Goal: Task Accomplishment & Management: Use online tool/utility

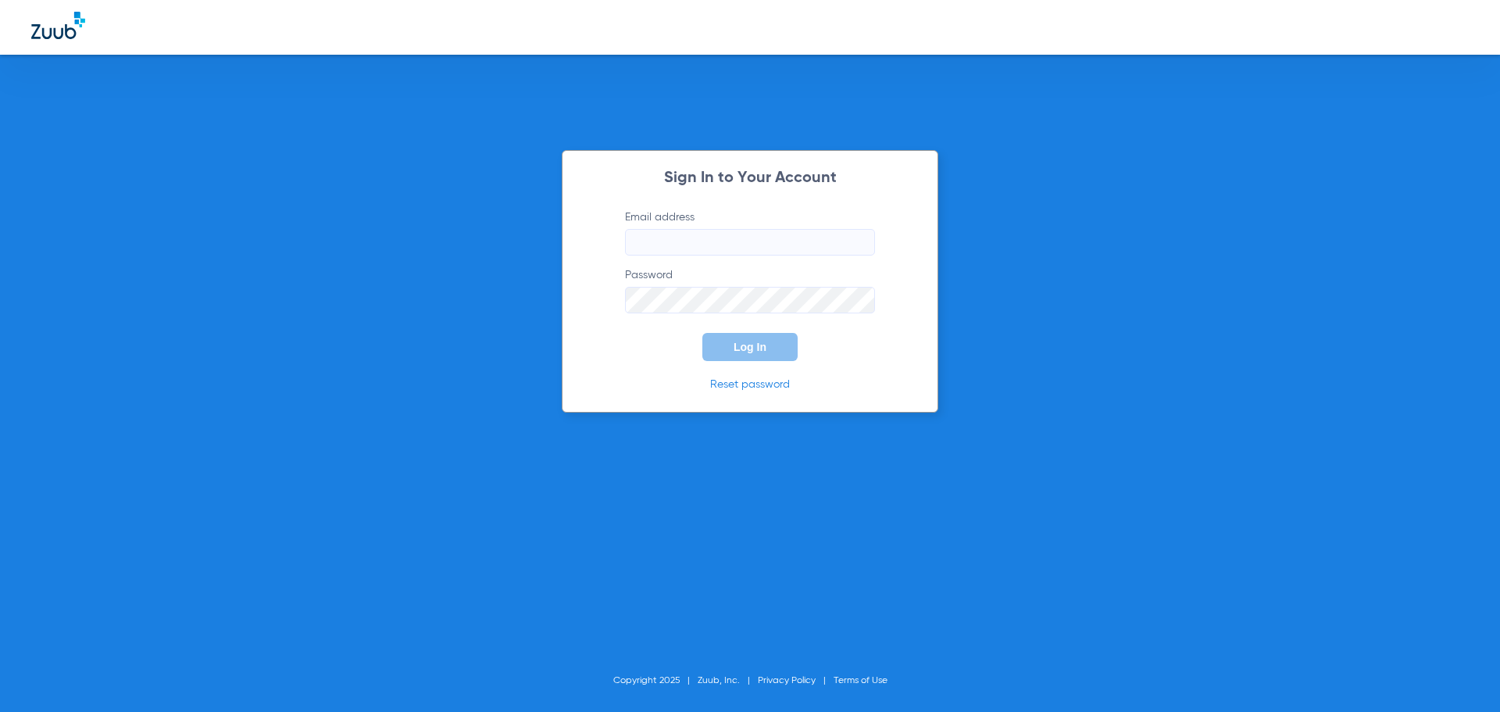
type input "[EMAIL_ADDRESS][DOMAIN_NAME]"
click at [781, 358] on button "Log In" at bounding box center [749, 347] width 95 height 28
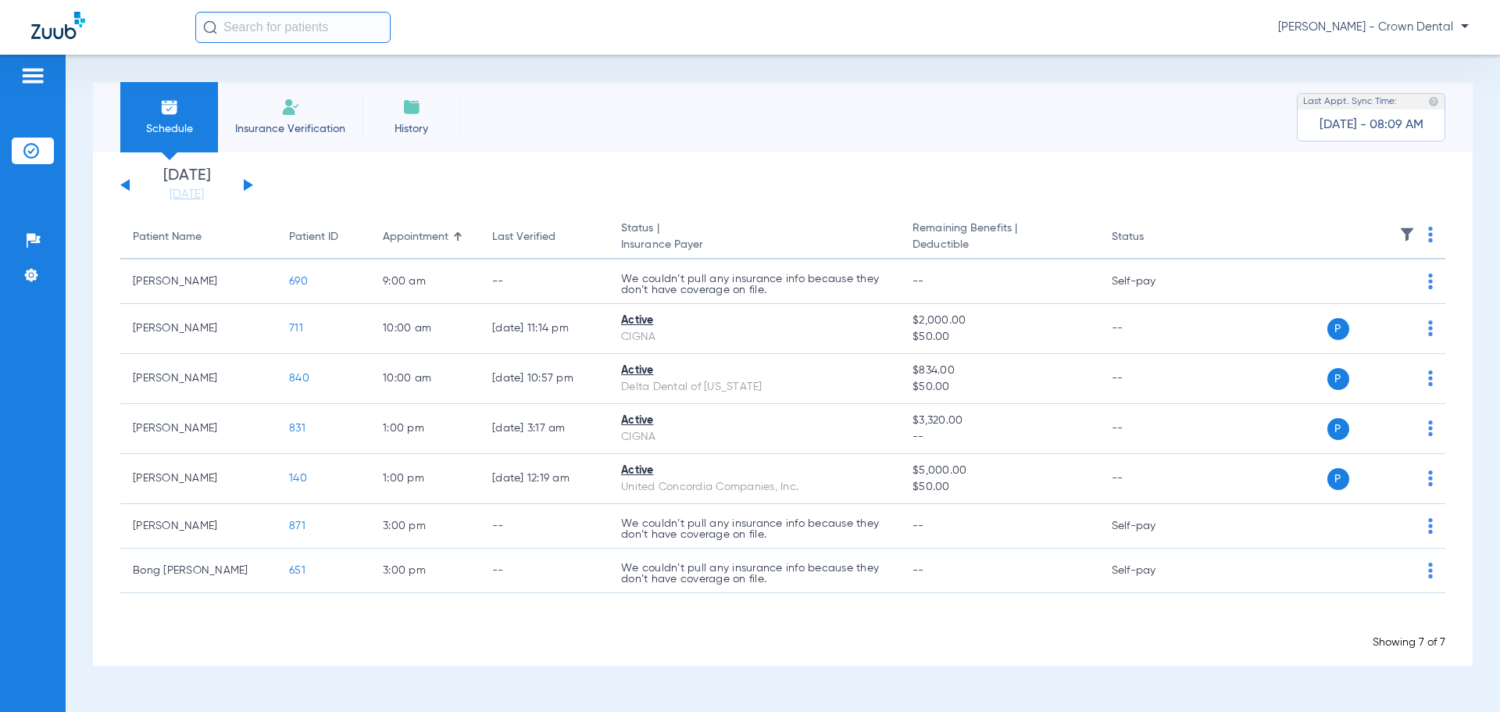
click at [248, 34] on input "text" at bounding box center [292, 27] width 195 height 31
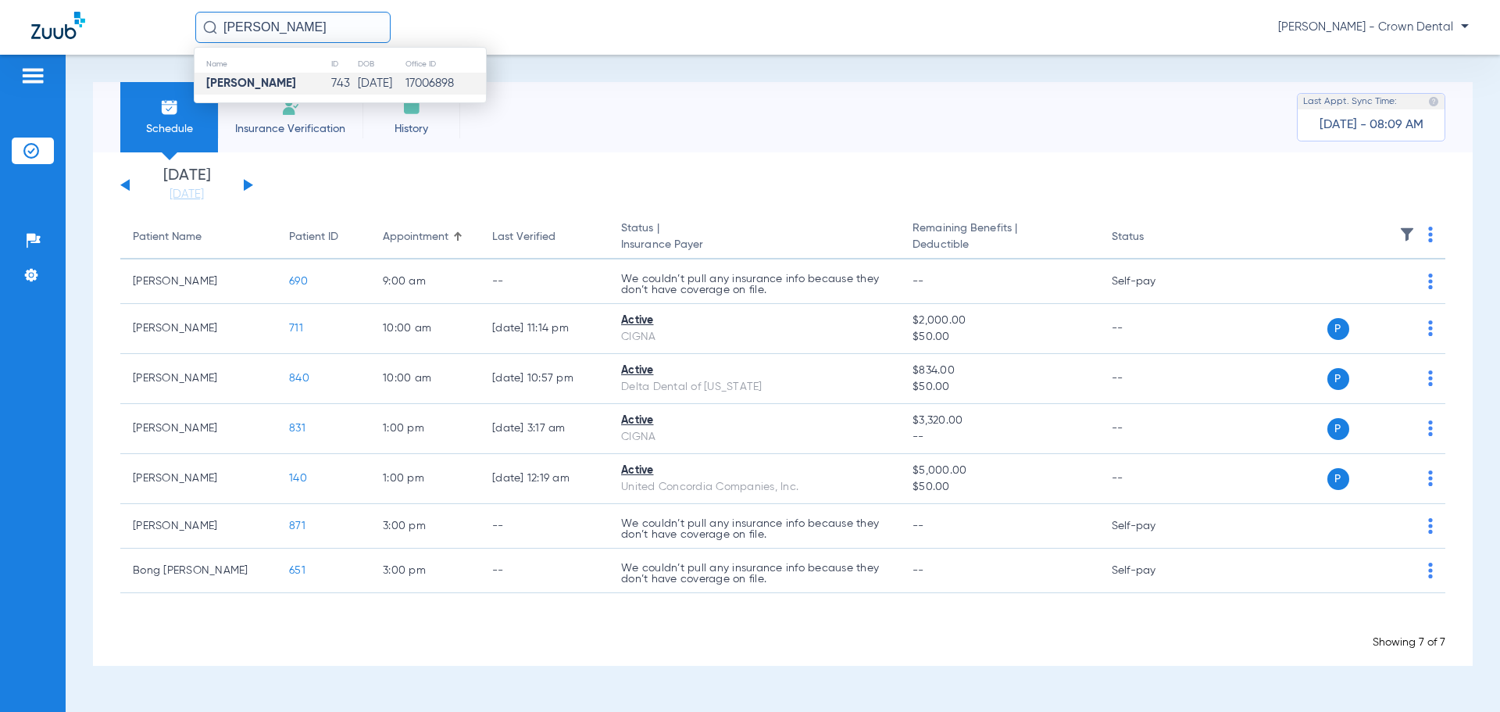
type input "jay desai"
click at [357, 90] on td "01/27/1998" at bounding box center [381, 84] width 48 height 22
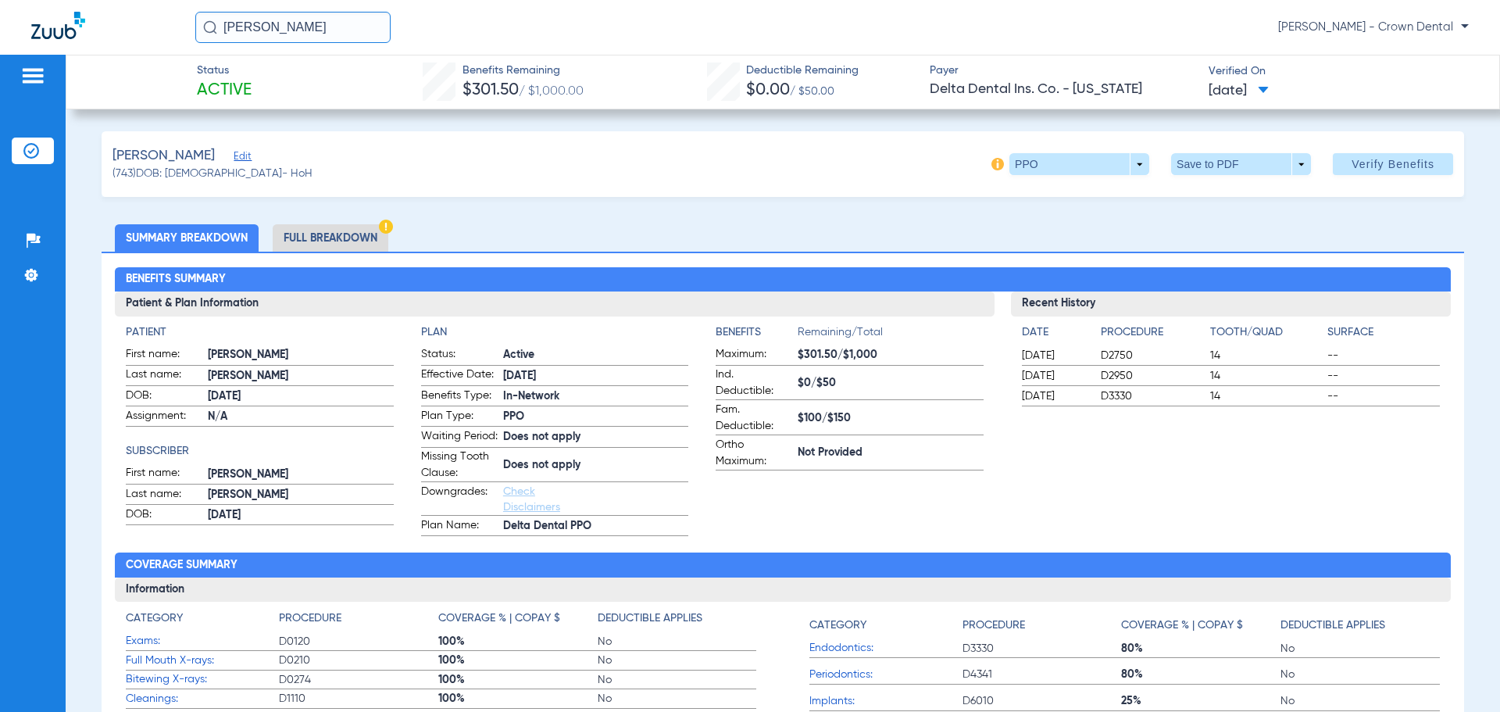
click at [321, 237] on li "Full Breakdown" at bounding box center [331, 237] width 116 height 27
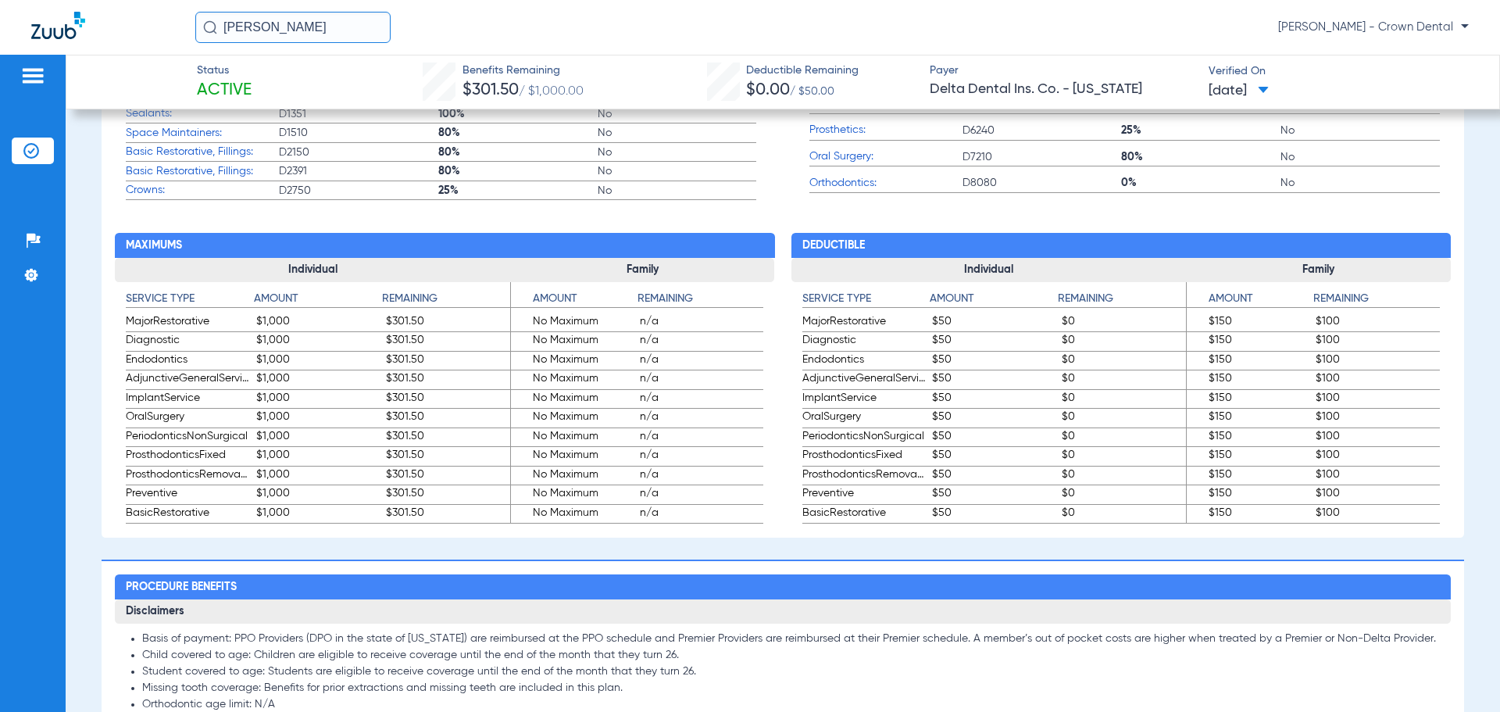
scroll to position [859, 0]
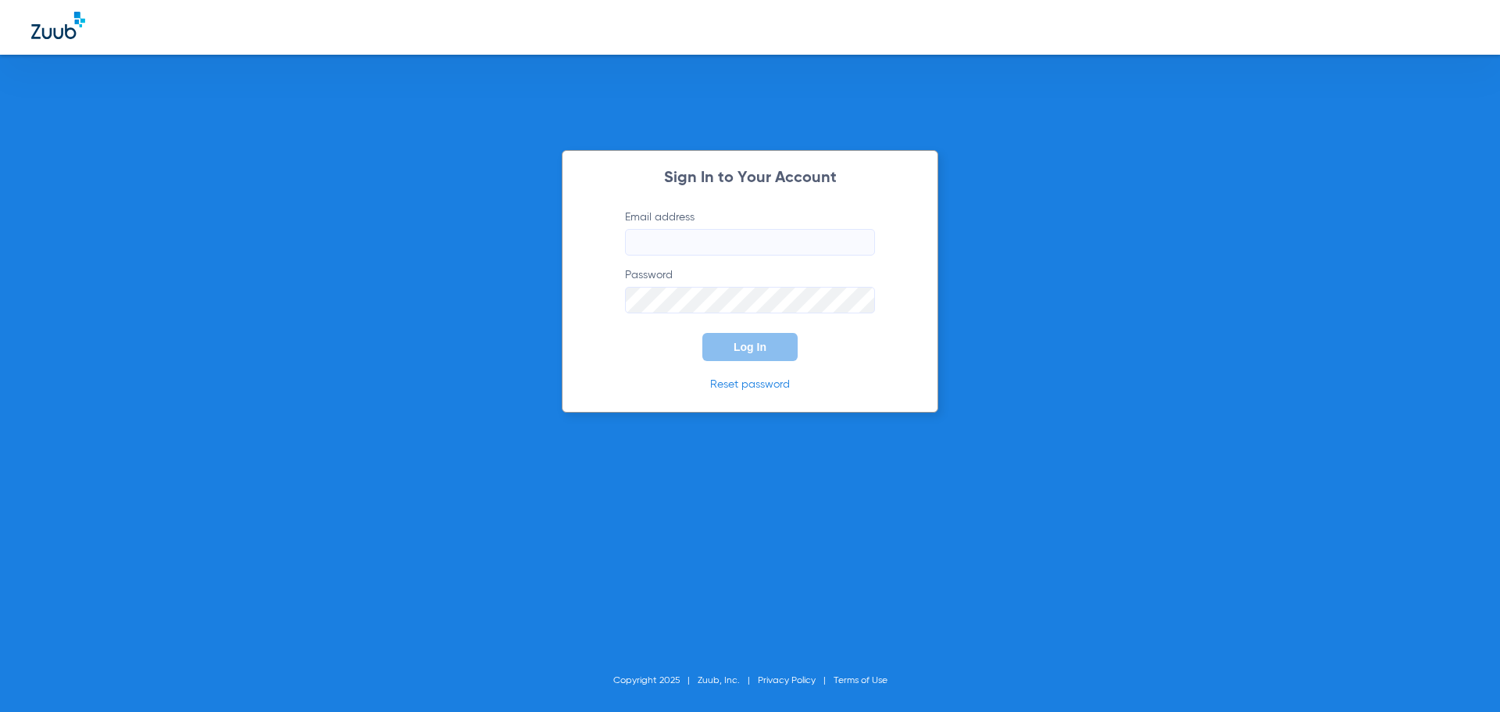
type input "info@crowndentalhc.com"
click at [781, 343] on button "Log In" at bounding box center [749, 347] width 95 height 28
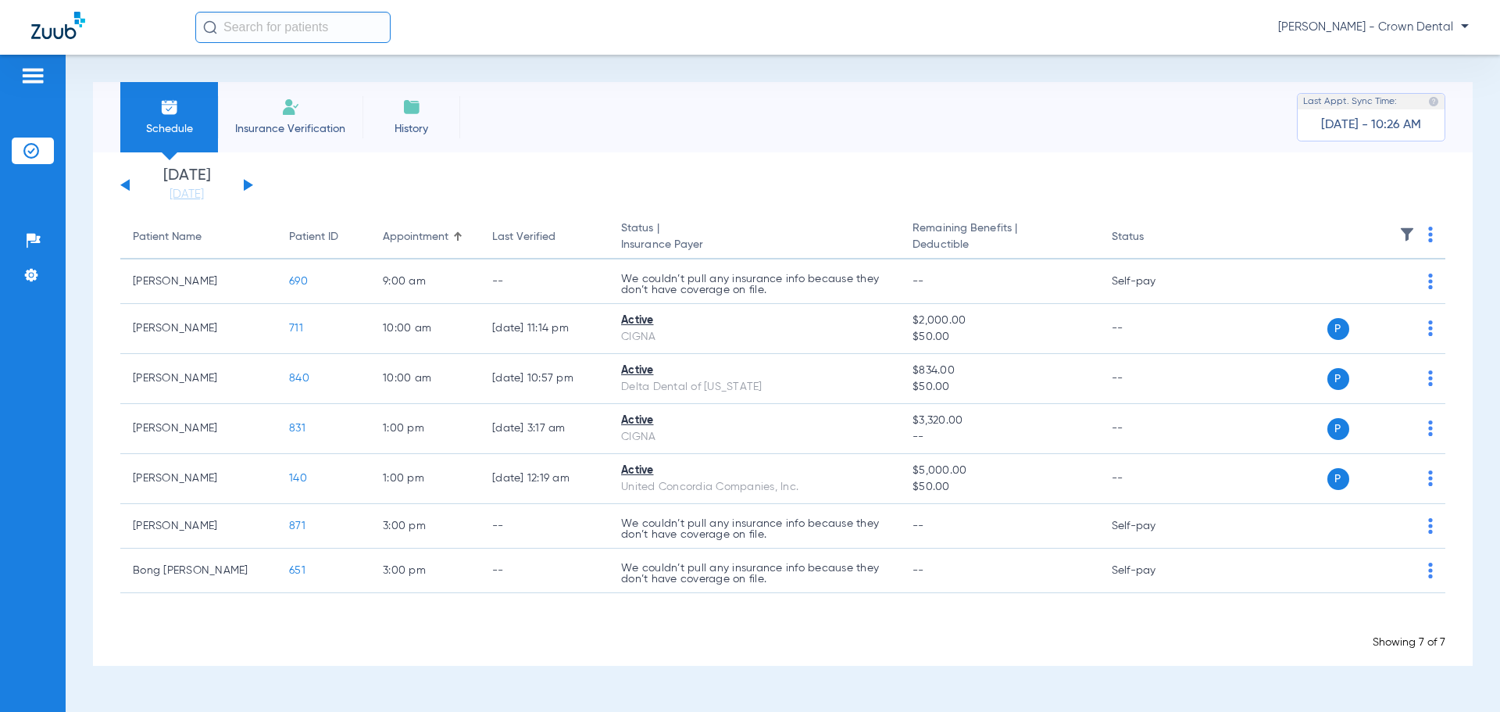
click at [248, 187] on button at bounding box center [248, 185] width 9 height 12
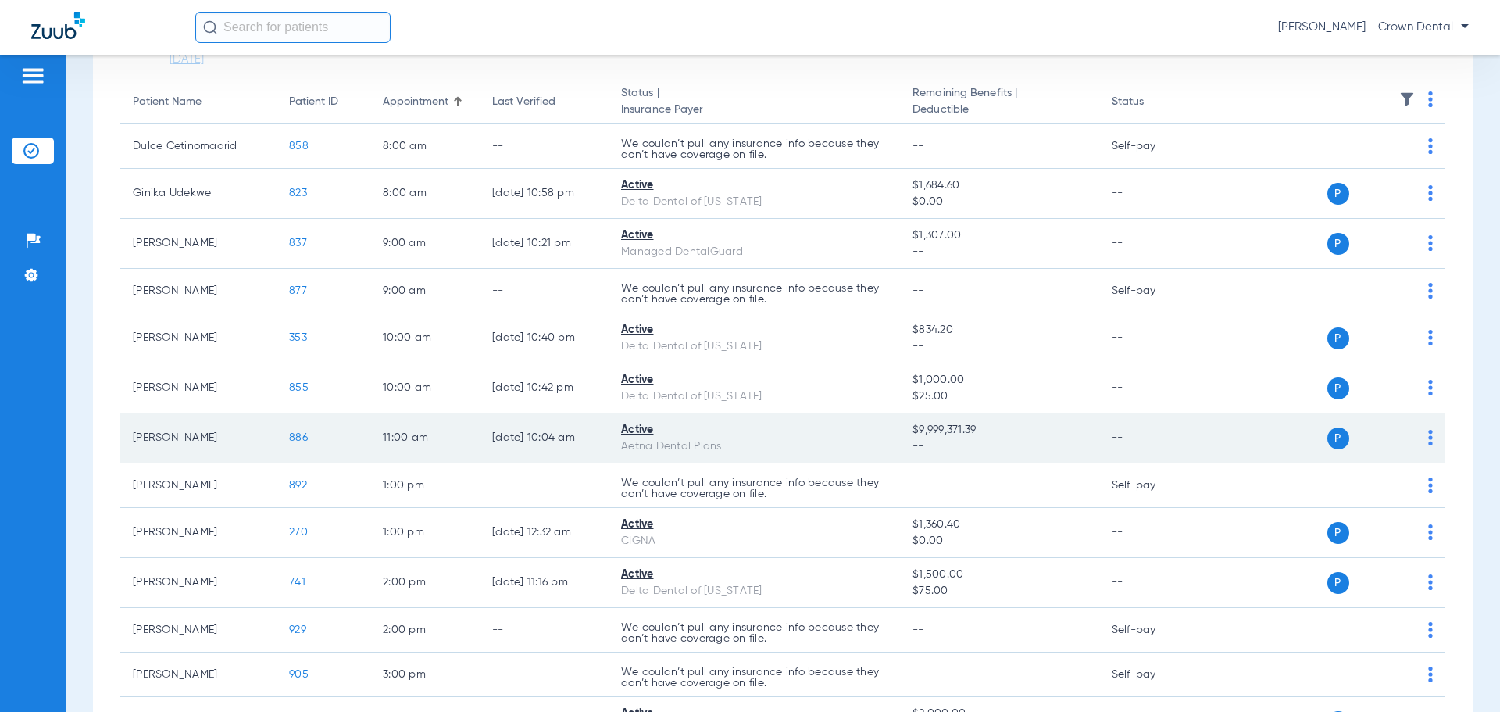
scroll to position [312, 0]
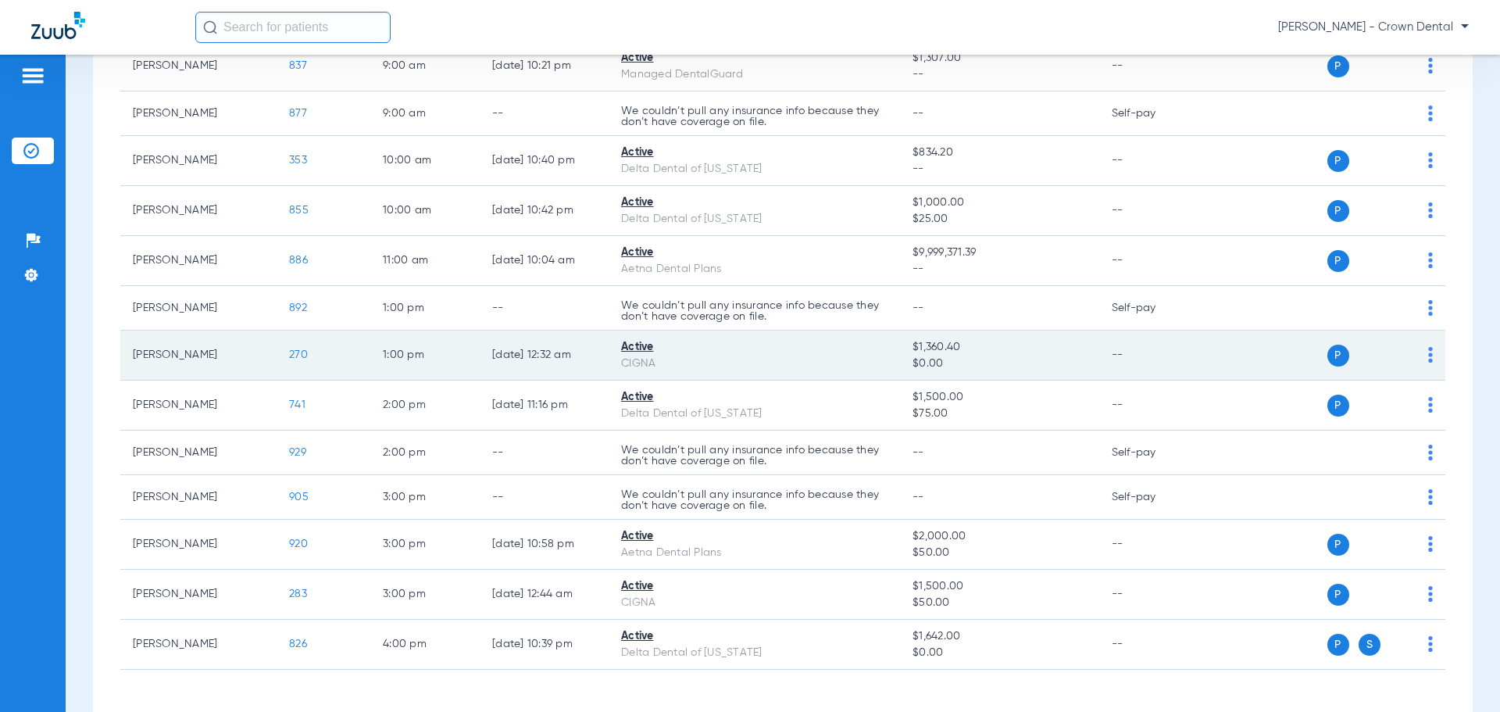
click at [294, 353] on span "270" at bounding box center [298, 354] width 19 height 11
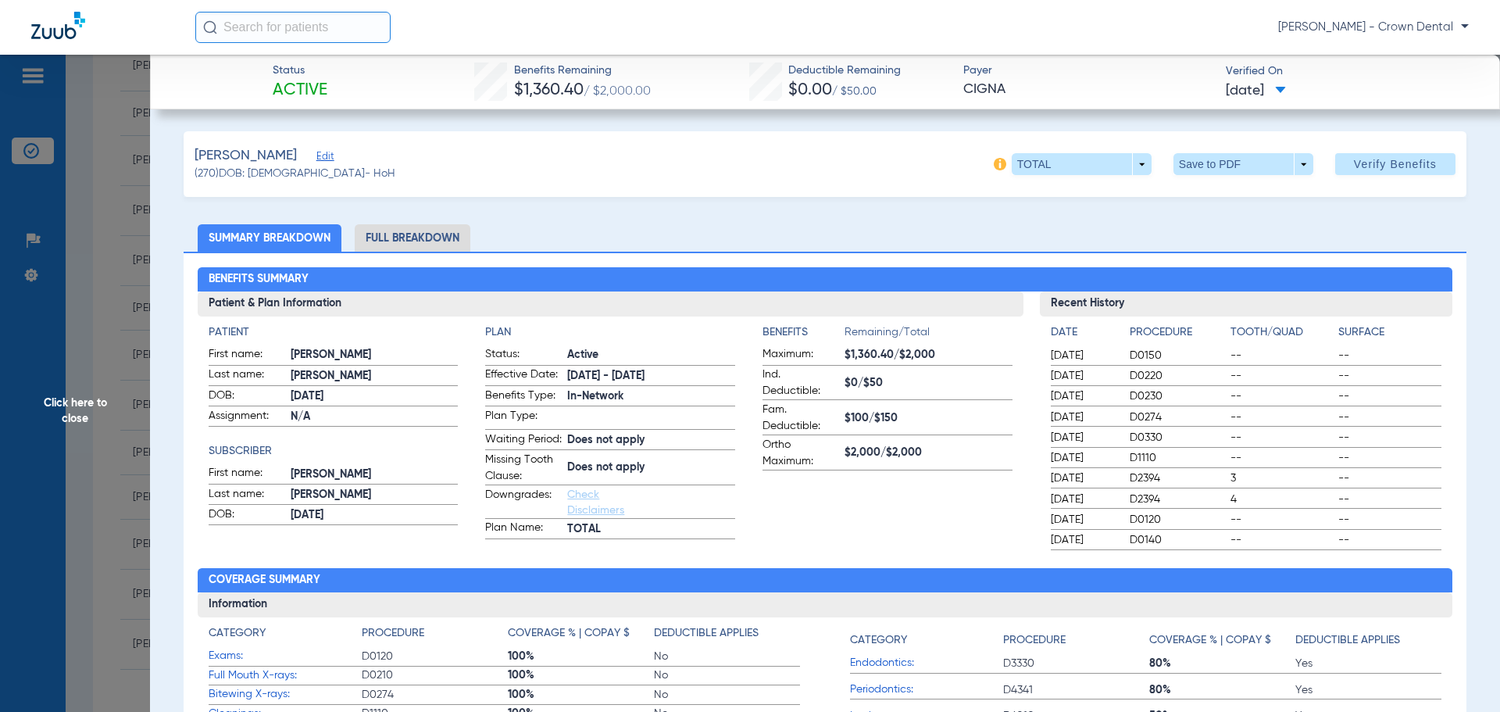
click at [415, 240] on li "Full Breakdown" at bounding box center [413, 237] width 116 height 27
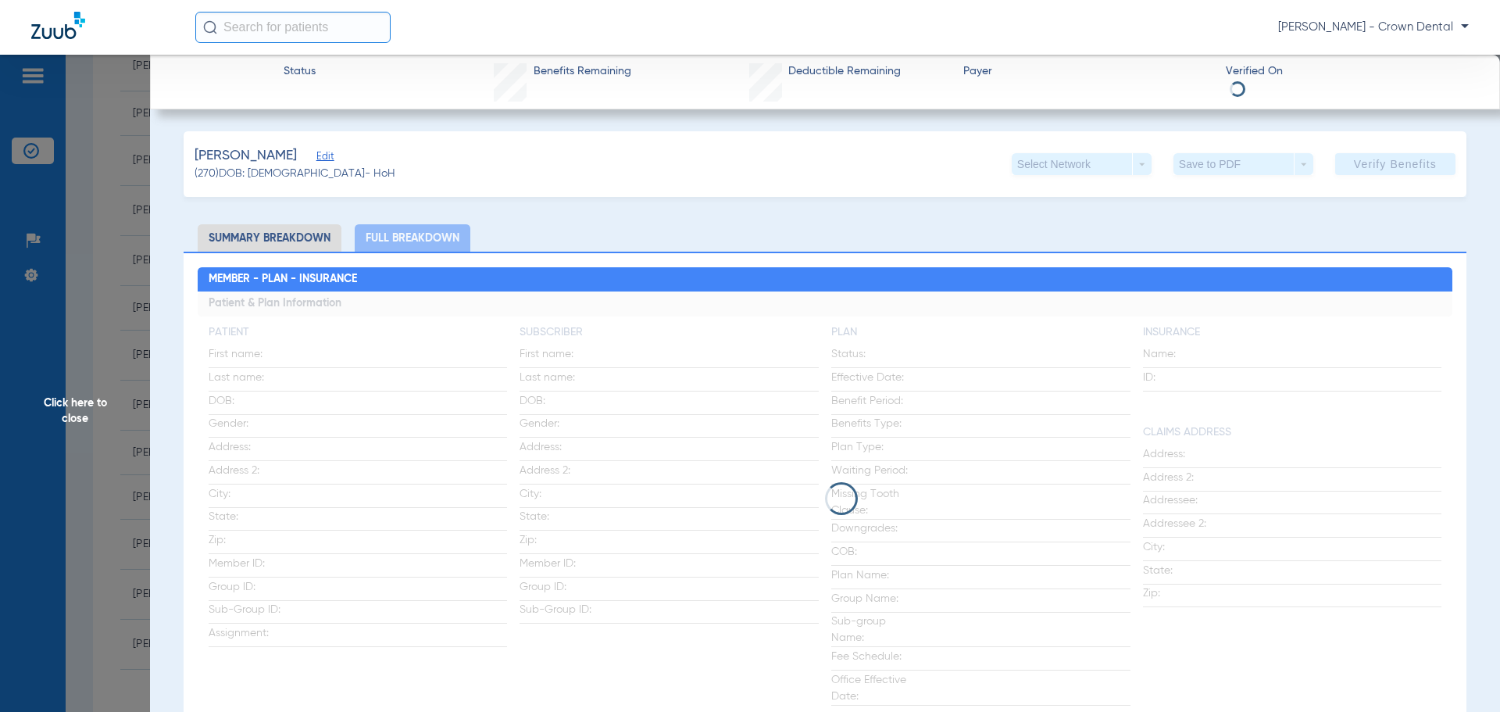
click at [276, 239] on li "Summary Breakdown" at bounding box center [270, 237] width 144 height 27
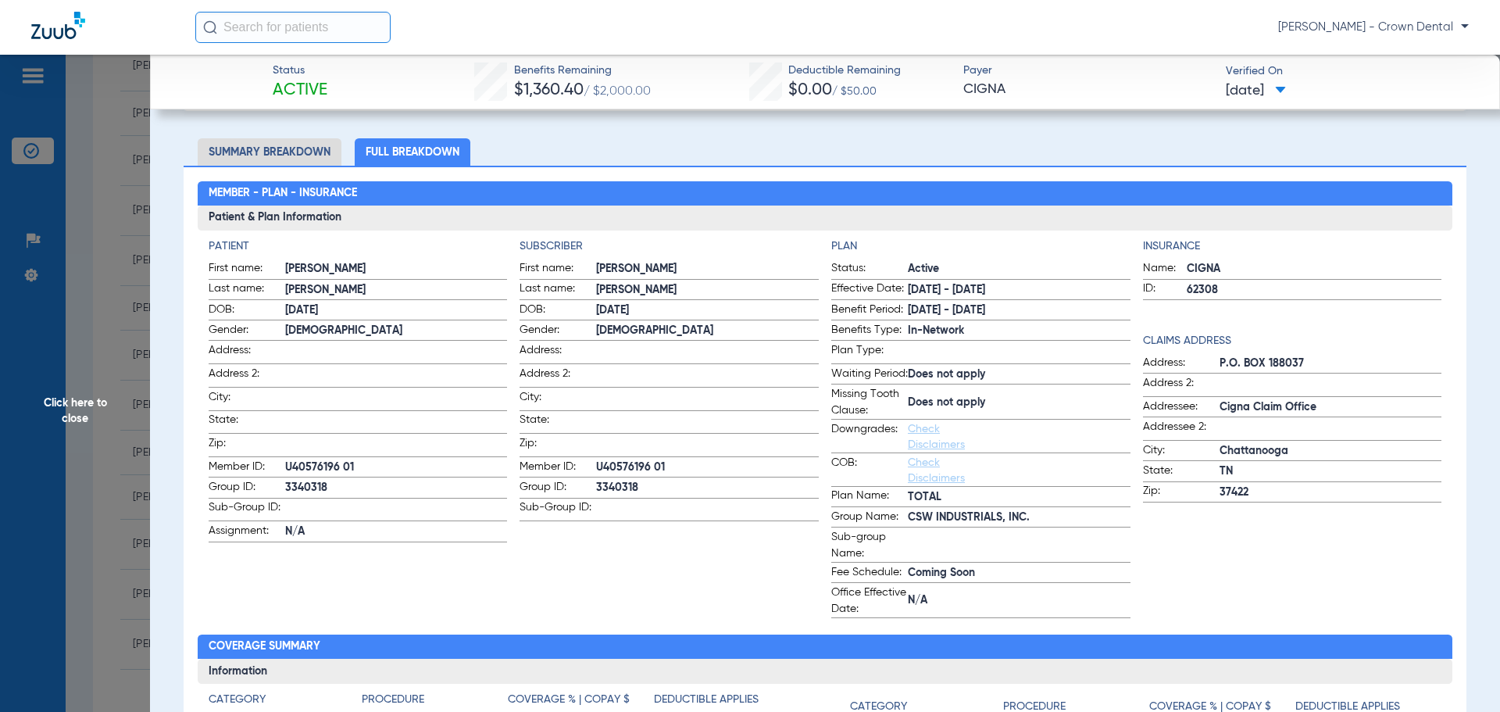
scroll to position [0, 0]
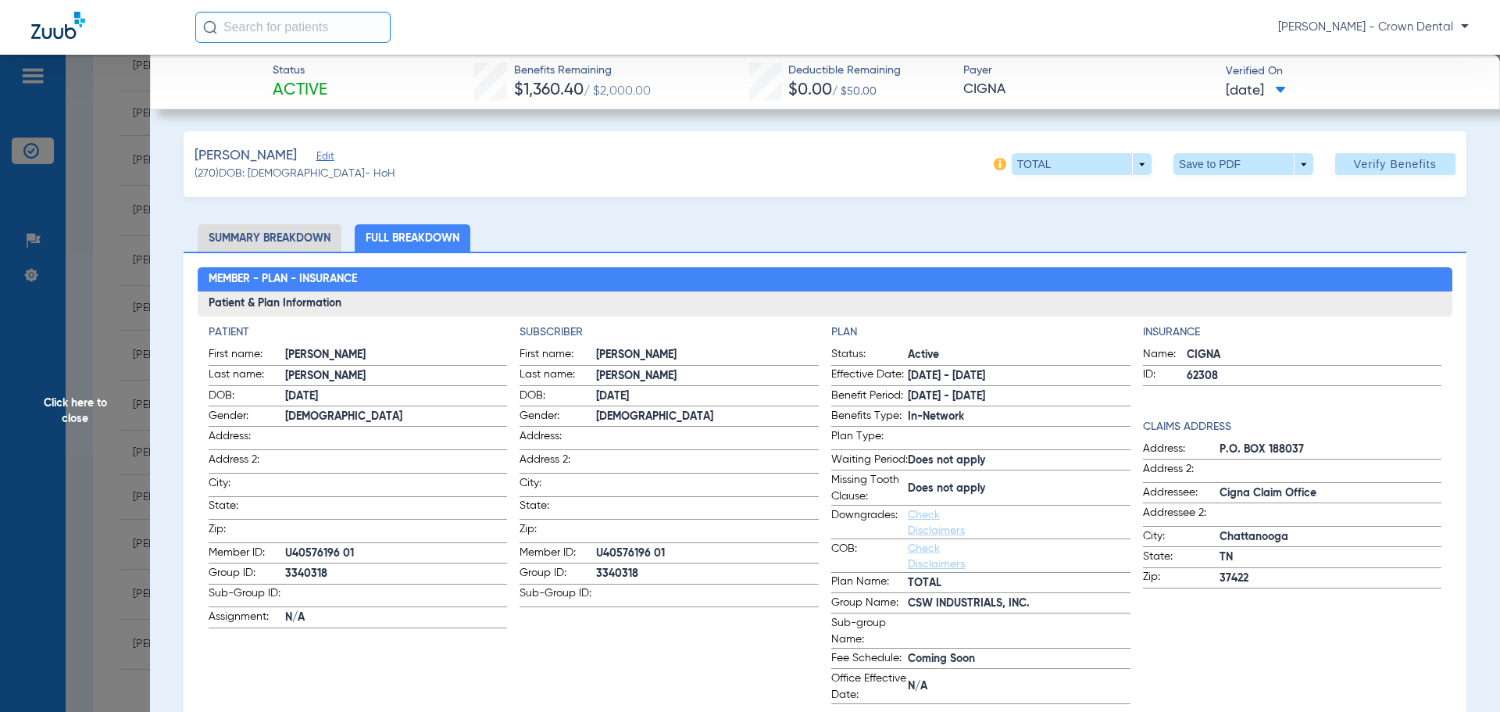
click at [79, 351] on span "Click here to close" at bounding box center [75, 411] width 150 height 712
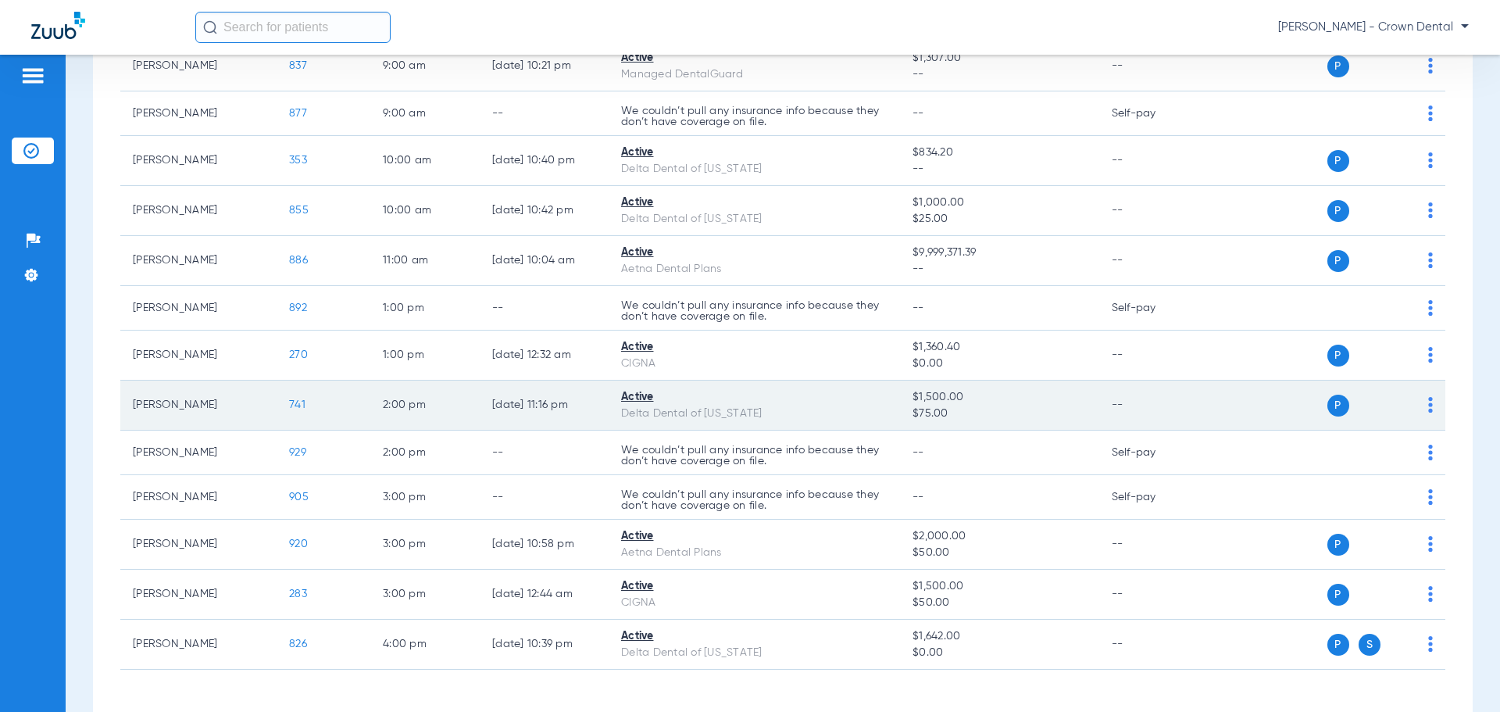
click at [306, 405] on td "741" at bounding box center [323, 405] width 94 height 50
click at [282, 408] on td "741" at bounding box center [323, 405] width 94 height 50
click at [300, 409] on span "741" at bounding box center [297, 404] width 16 height 11
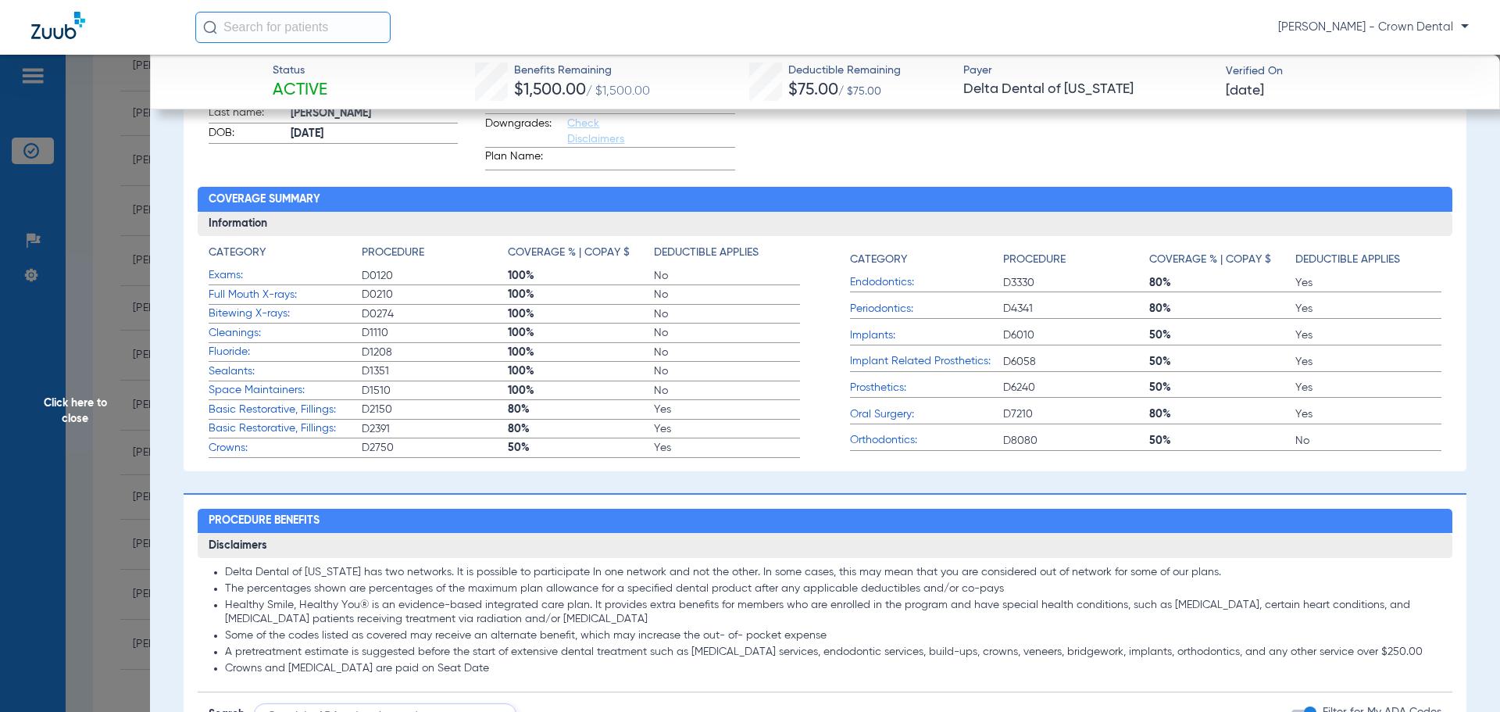
scroll to position [391, 0]
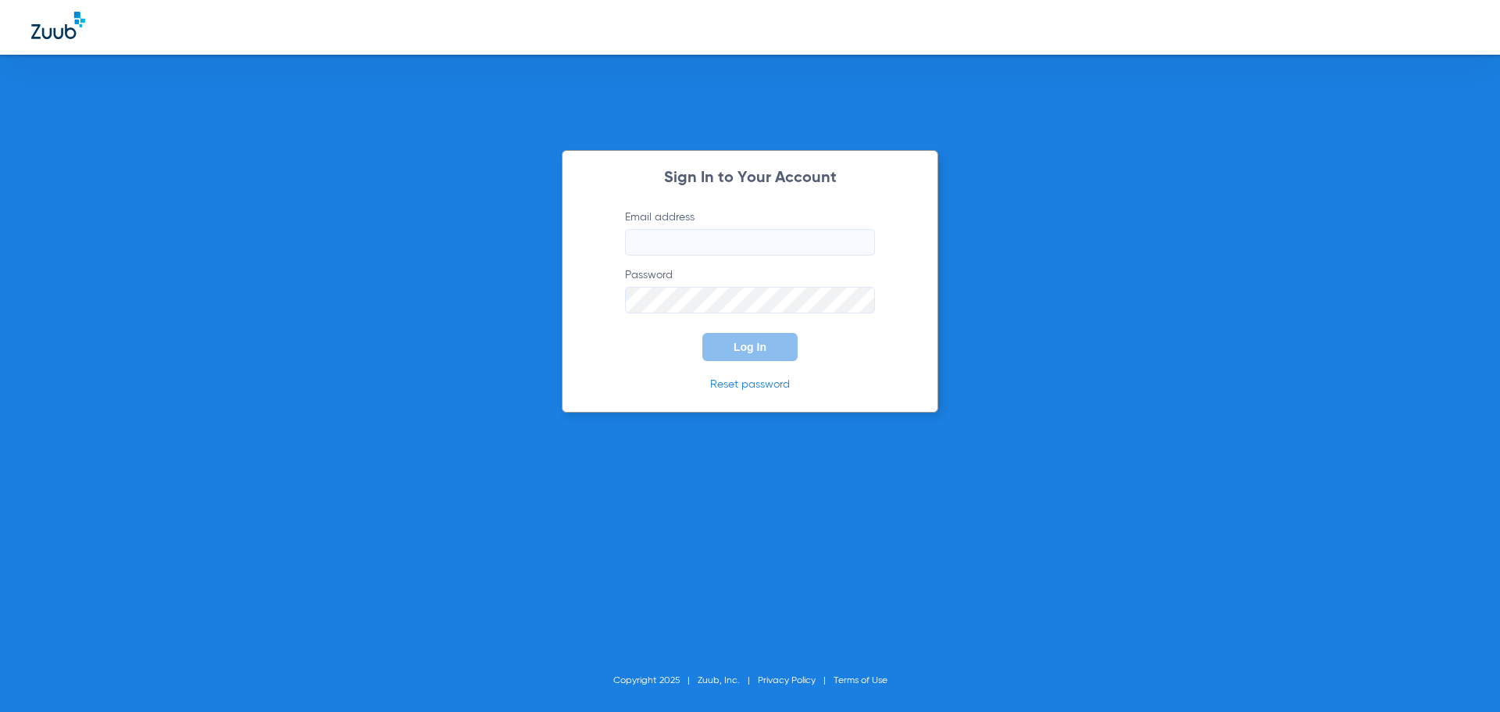
type input "info@crowndentalhc.com"
click at [719, 338] on button "Log In" at bounding box center [749, 347] width 95 height 28
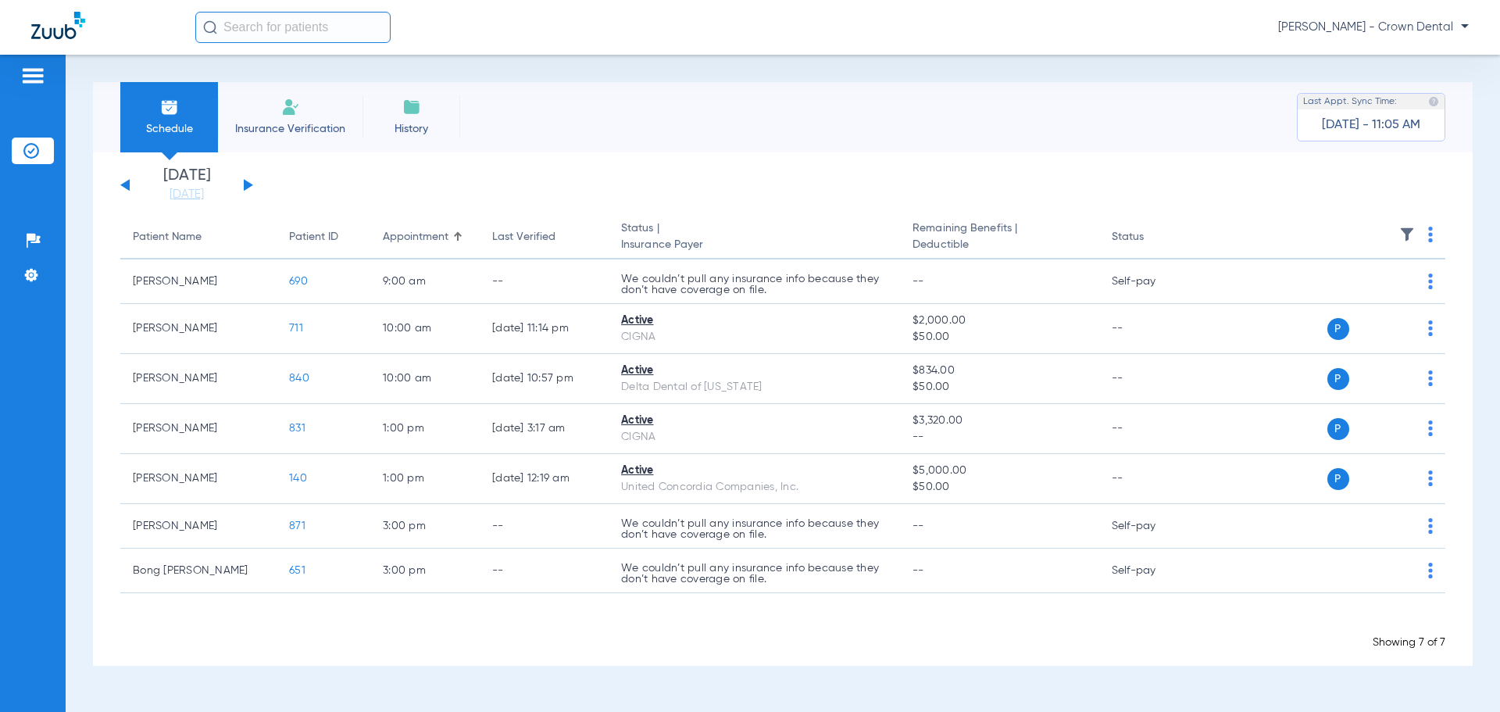
click at [246, 187] on button at bounding box center [248, 185] width 9 height 12
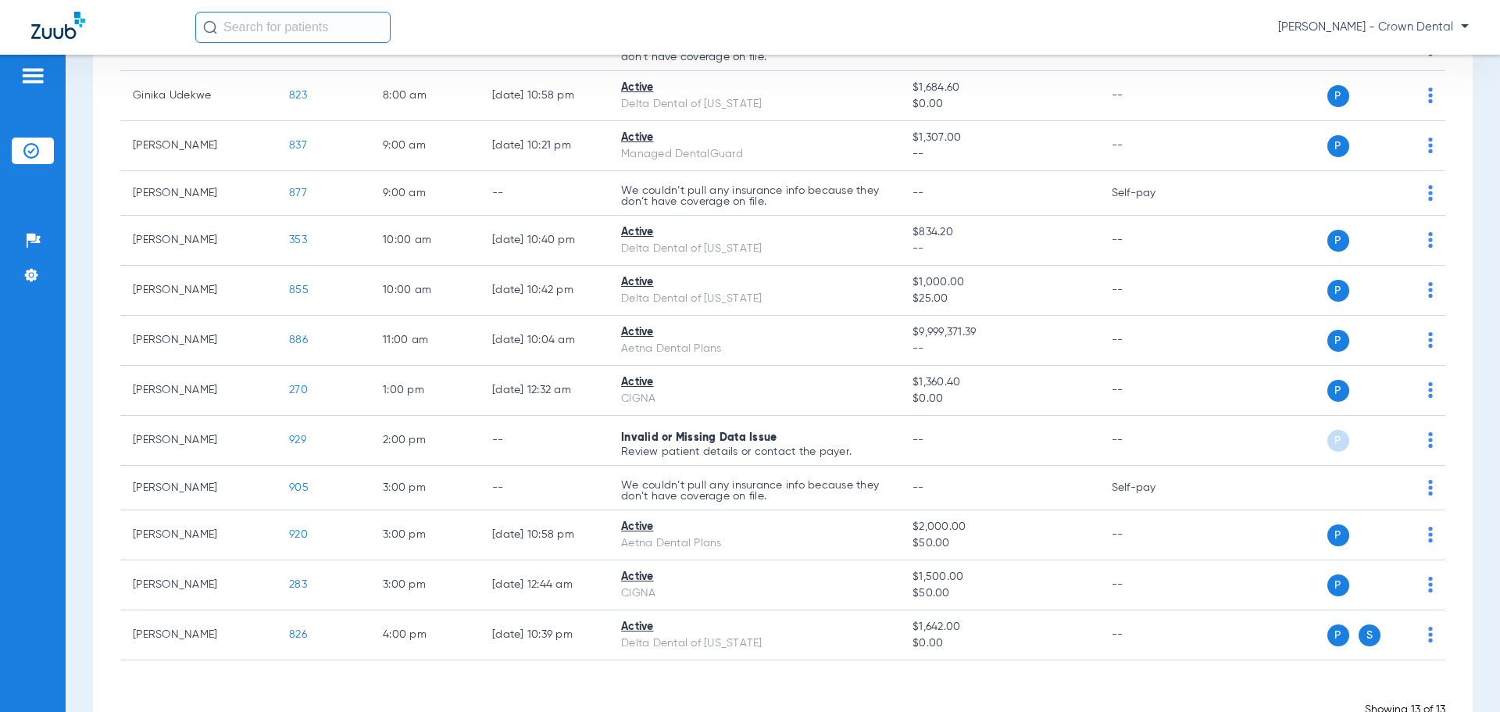
scroll to position [234, 0]
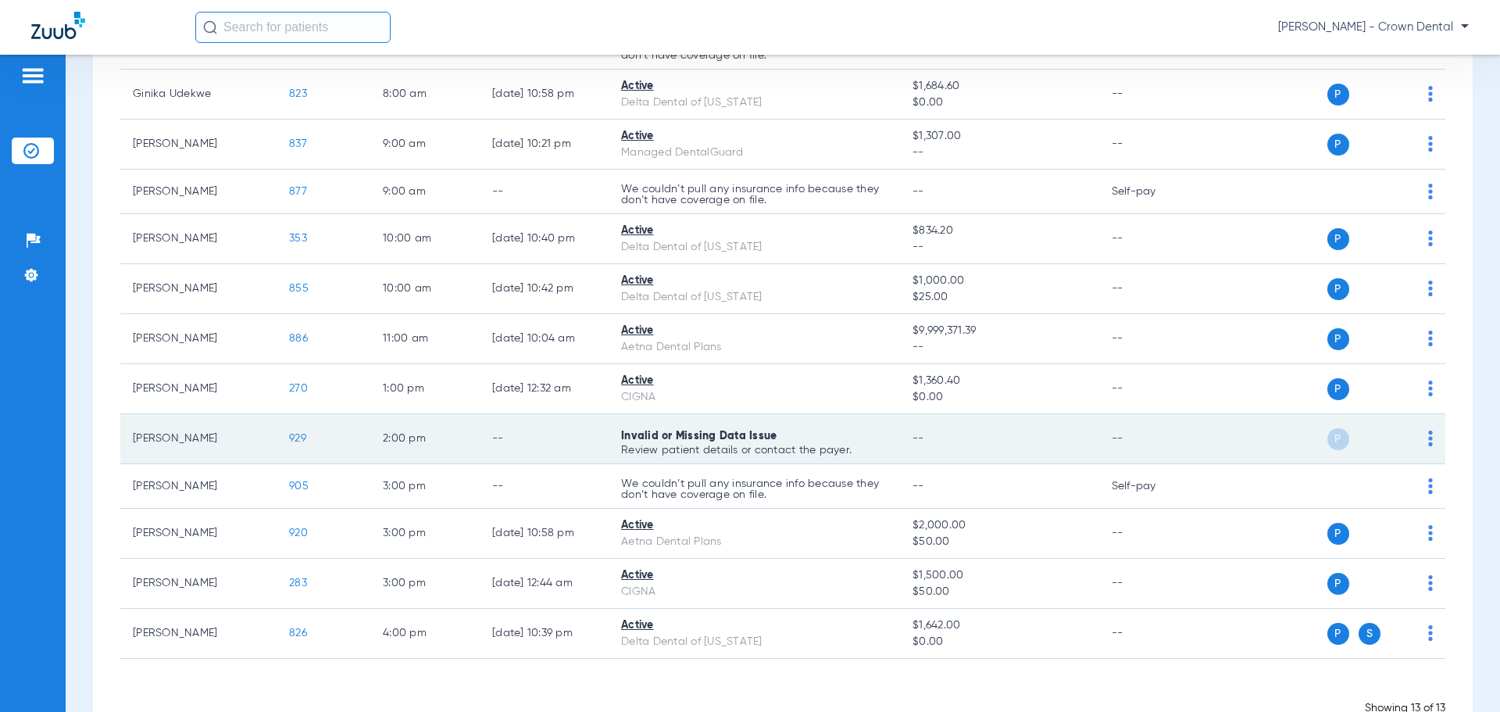
click at [1421, 440] on td "P S" at bounding box center [1324, 439] width 241 height 50
click at [1428, 444] on img at bounding box center [1430, 438] width 5 height 16
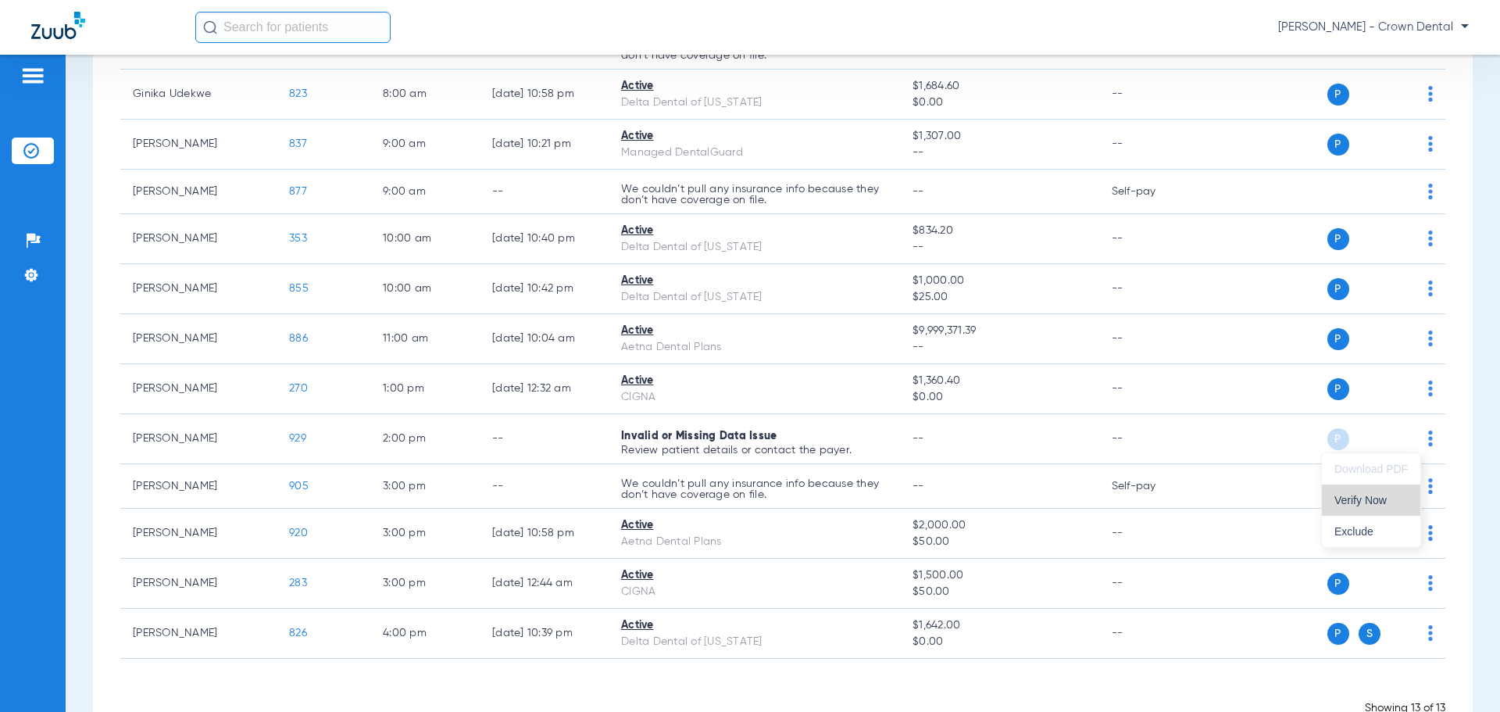
click at [1377, 512] on button "Verify Now" at bounding box center [1370, 499] width 98 height 31
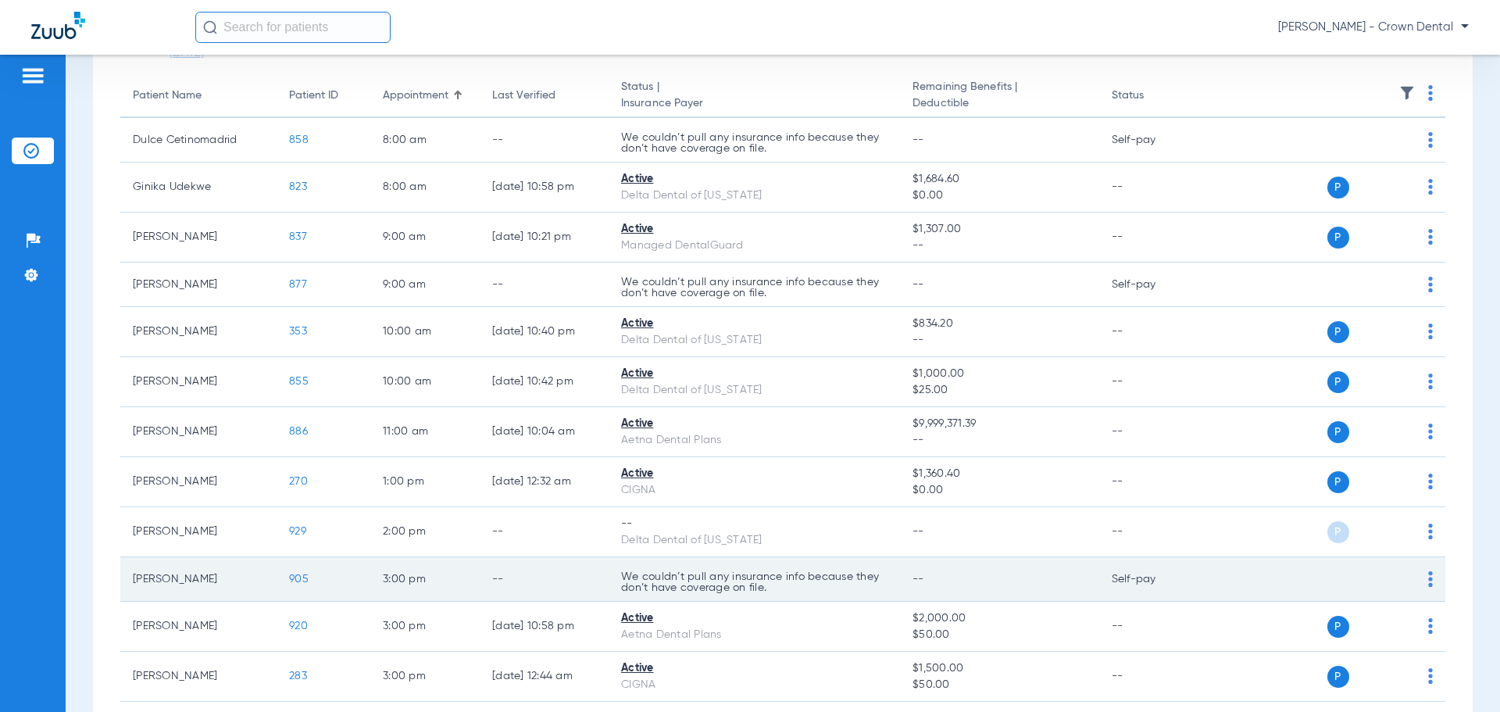
scroll to position [281, 0]
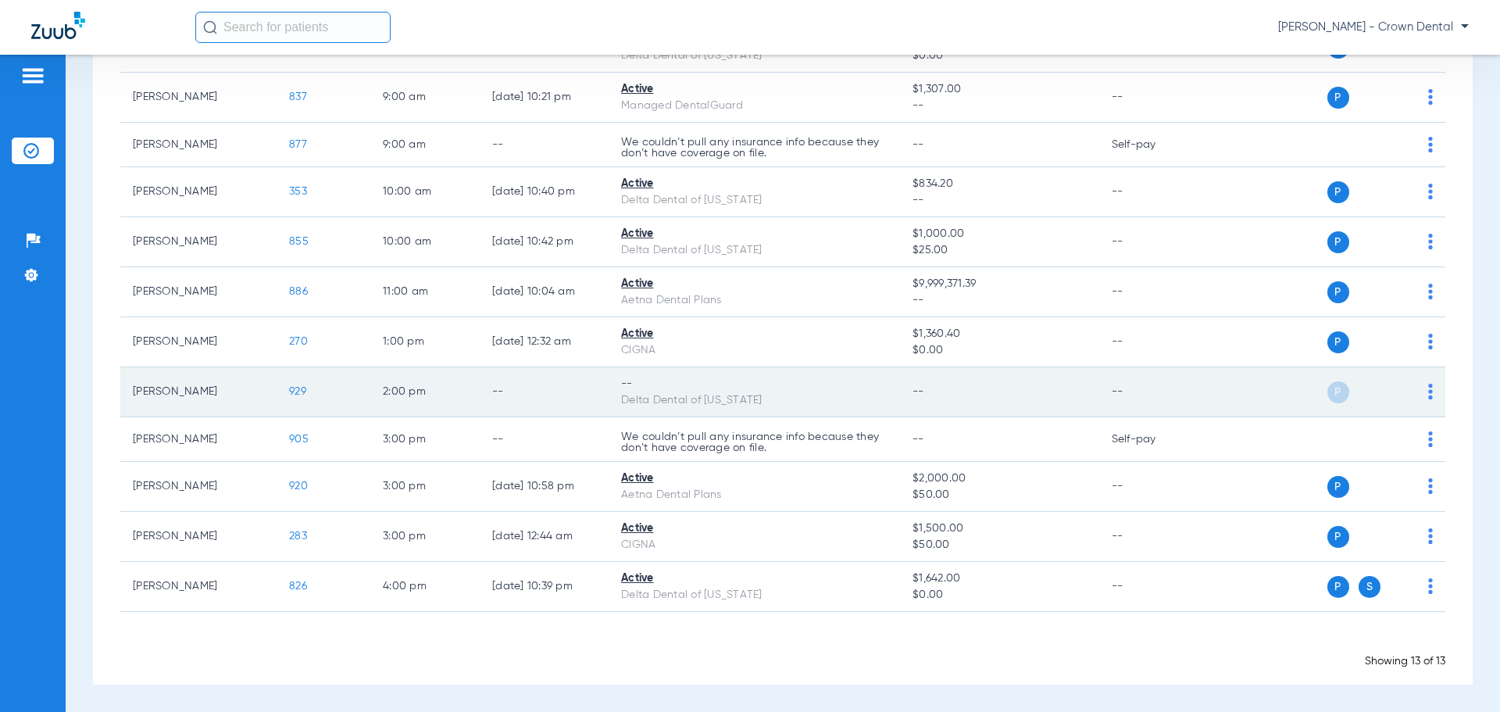
click at [1428, 389] on img at bounding box center [1430, 391] width 5 height 16
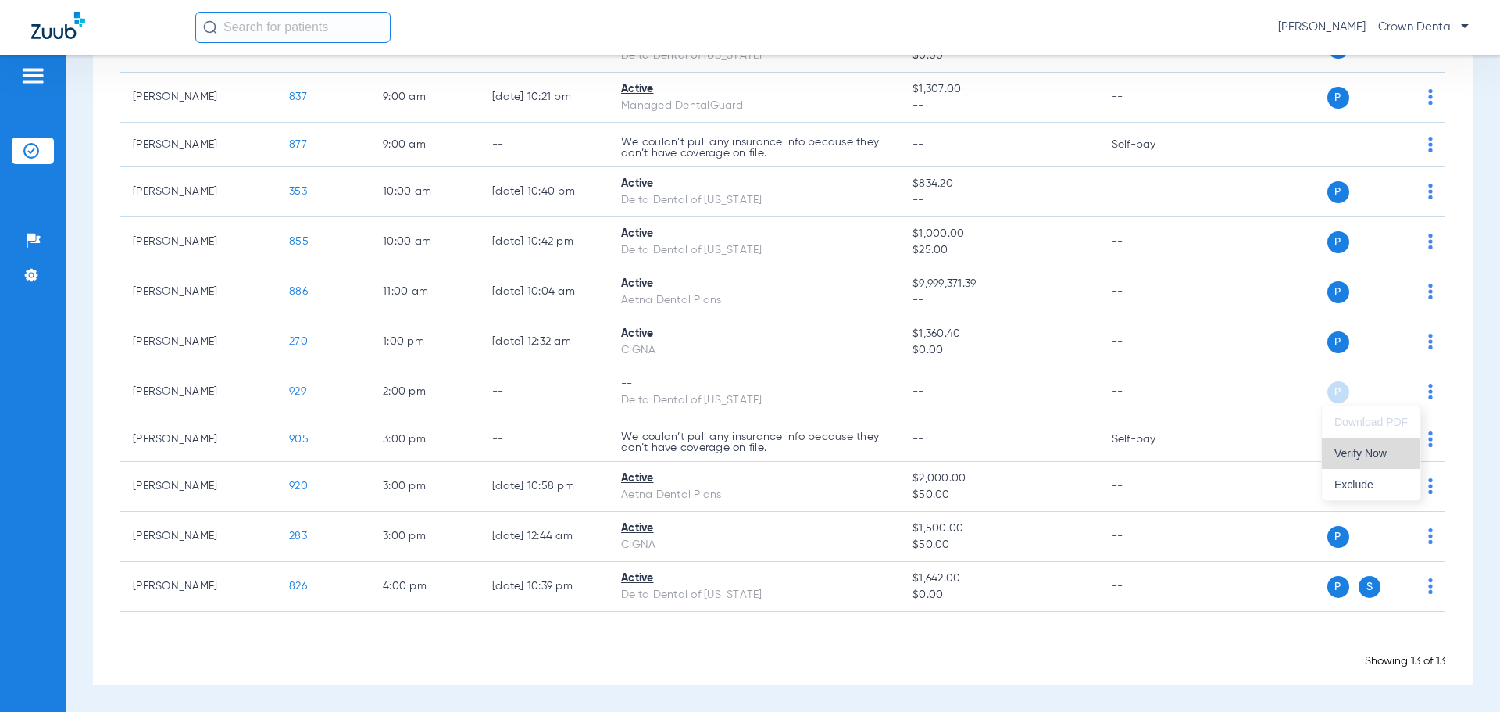
click at [1371, 453] on span "Verify Now" at bounding box center [1370, 453] width 73 height 11
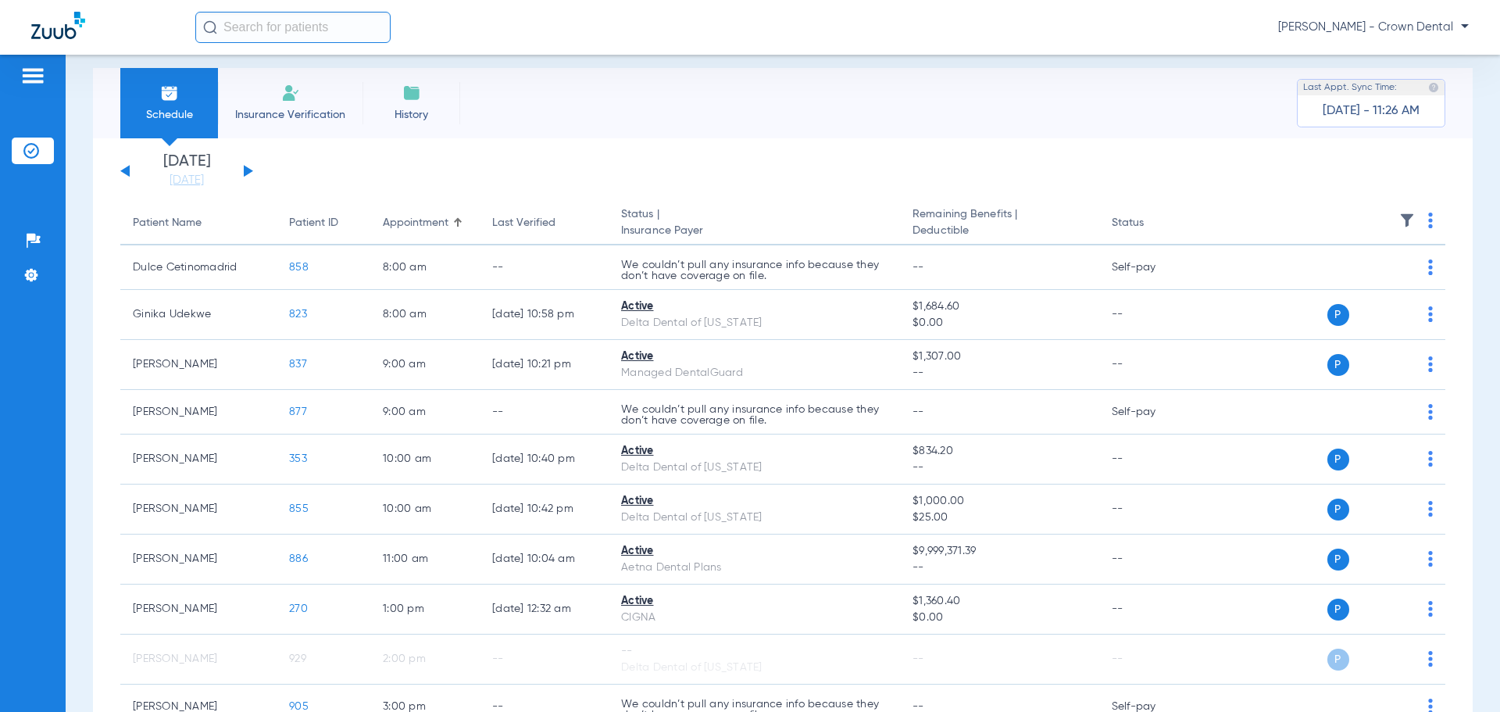
scroll to position [5, 0]
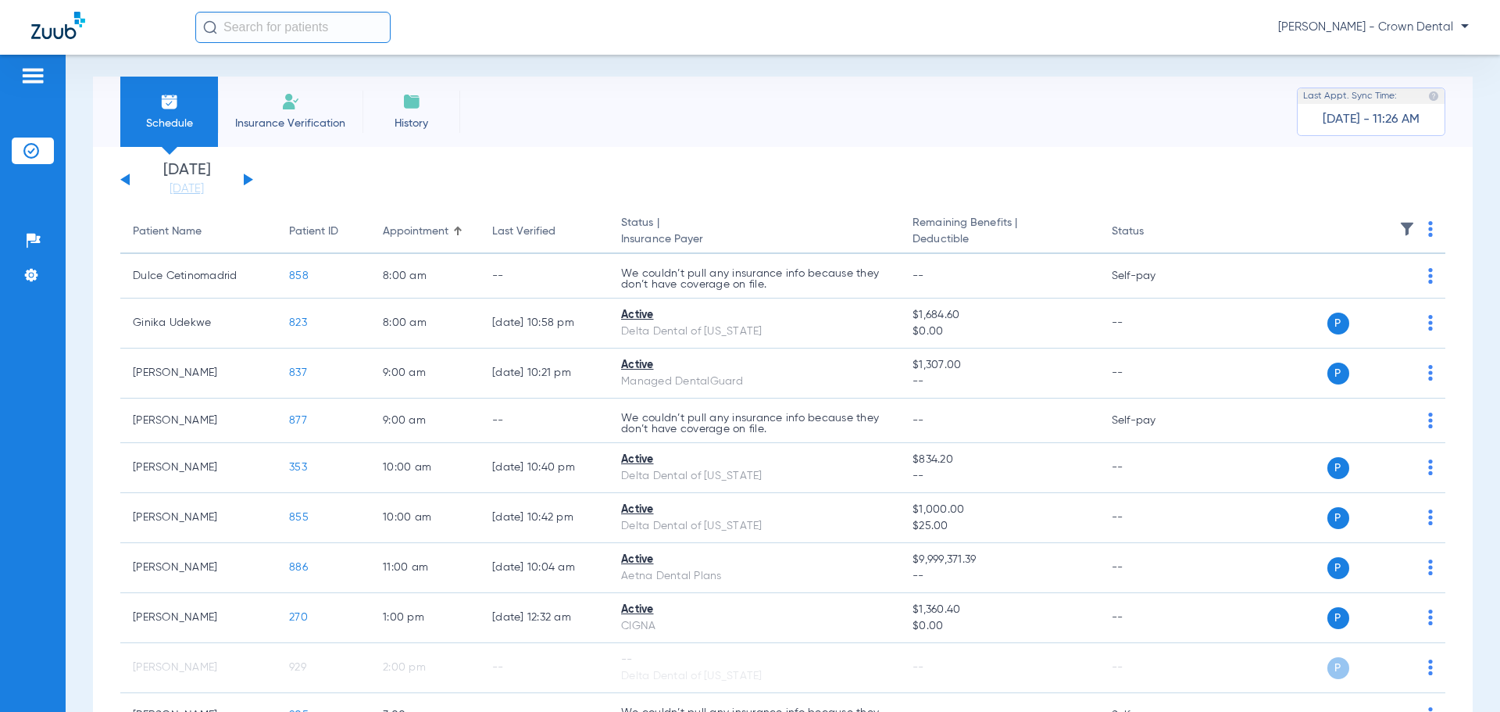
click at [247, 180] on button at bounding box center [248, 179] width 9 height 12
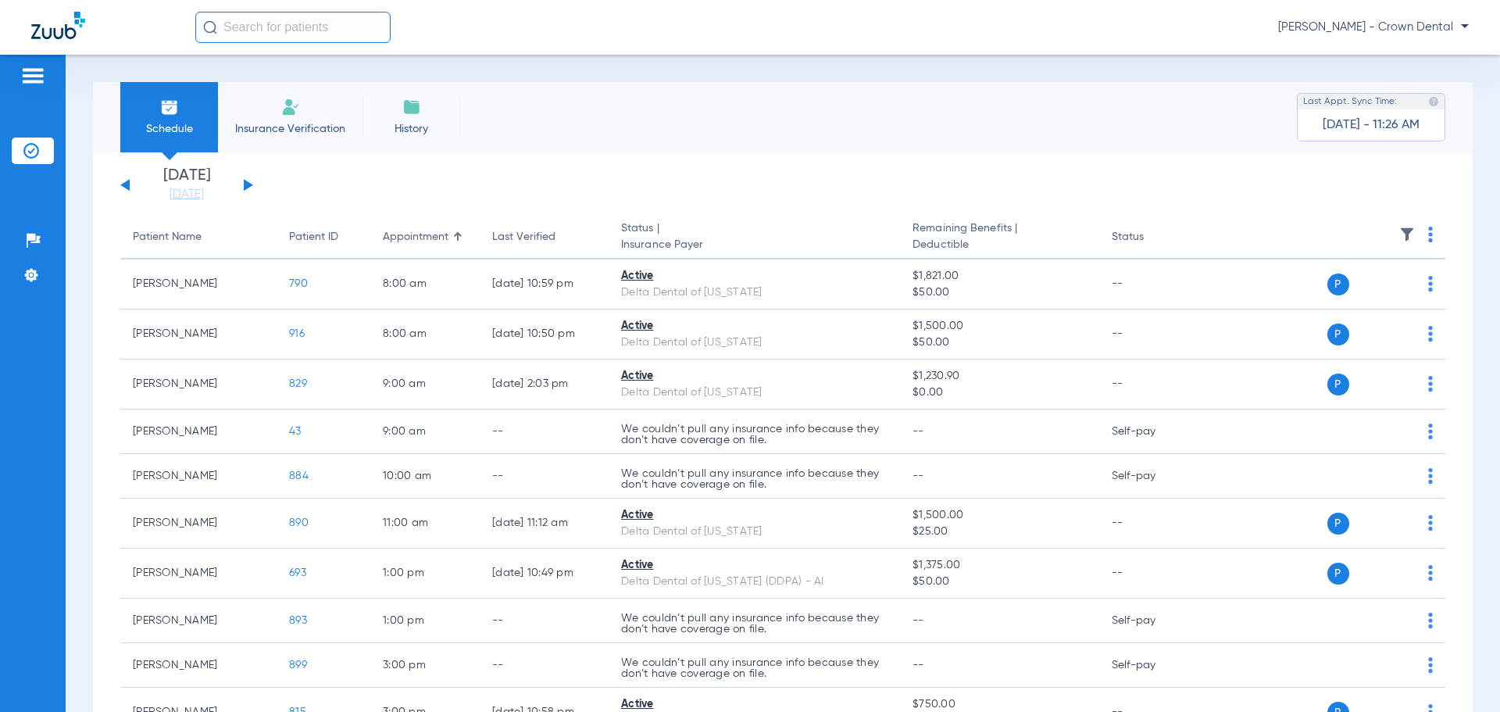
click at [123, 186] on button at bounding box center [124, 185] width 9 height 12
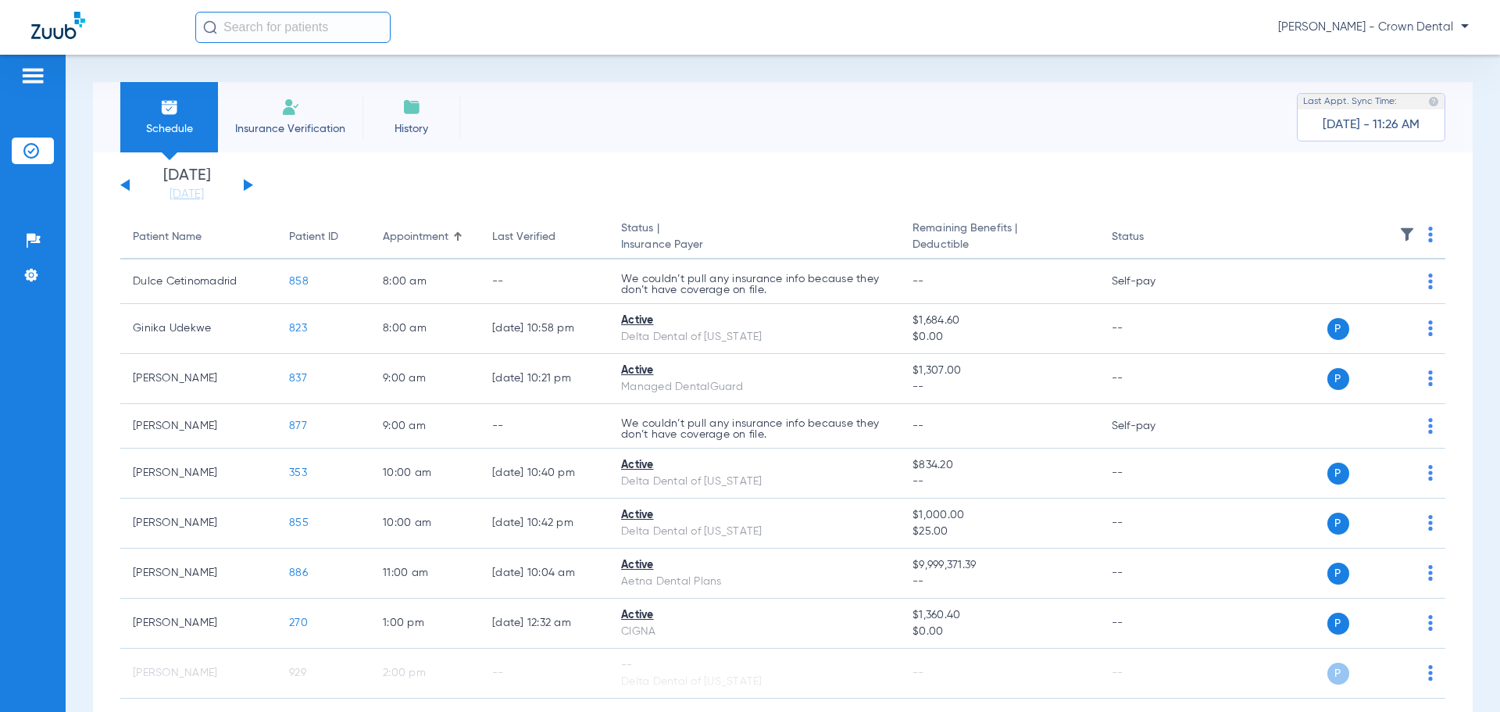
click at [248, 184] on button at bounding box center [248, 185] width 9 height 12
